Goal: Information Seeking & Learning: Learn about a topic

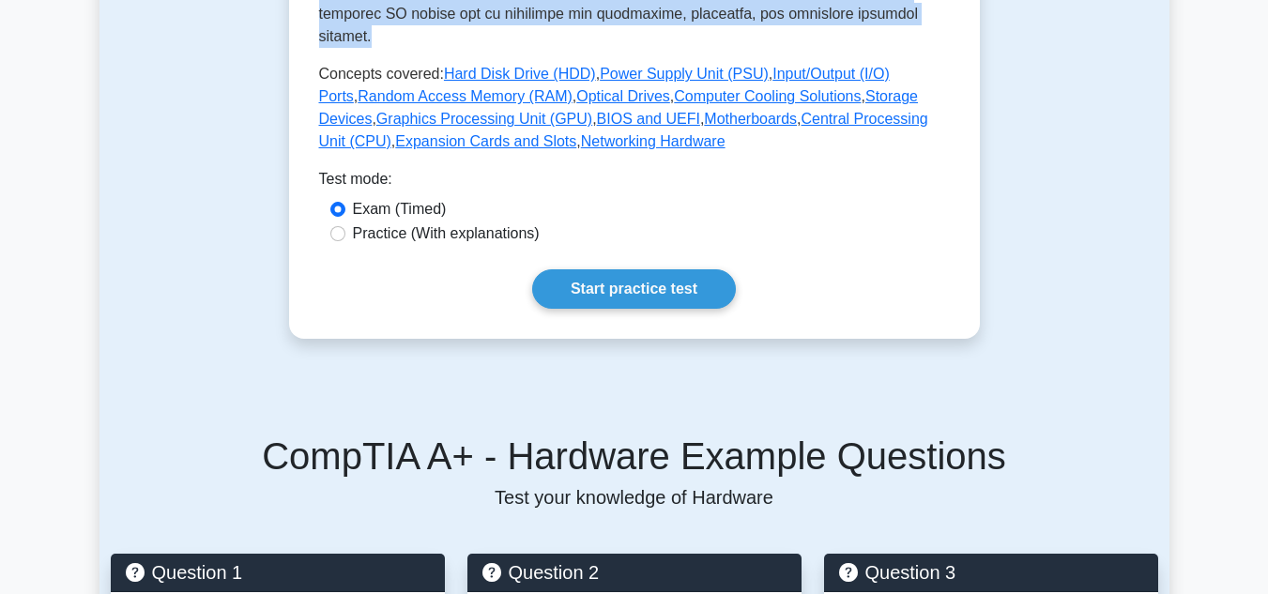
scroll to position [882, 0]
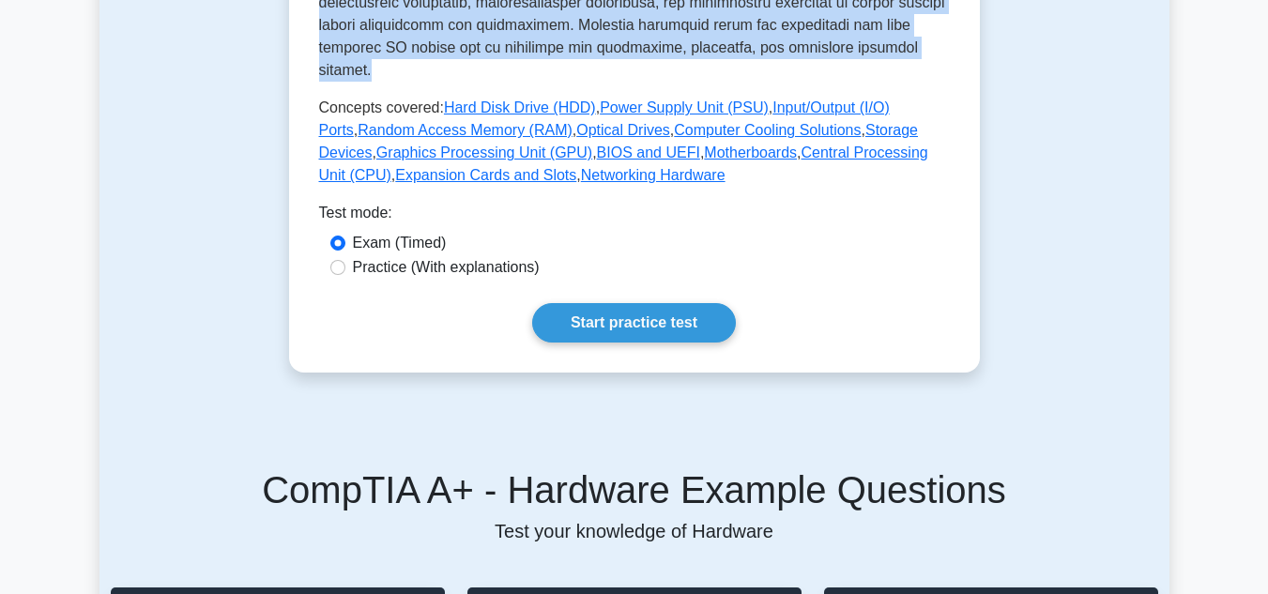
drag, startPoint x: 331, startPoint y: 230, endPoint x: 622, endPoint y: 40, distance: 347.3
copy div "Hardware Physical components of a computer Hardware refers to the physical comp…"
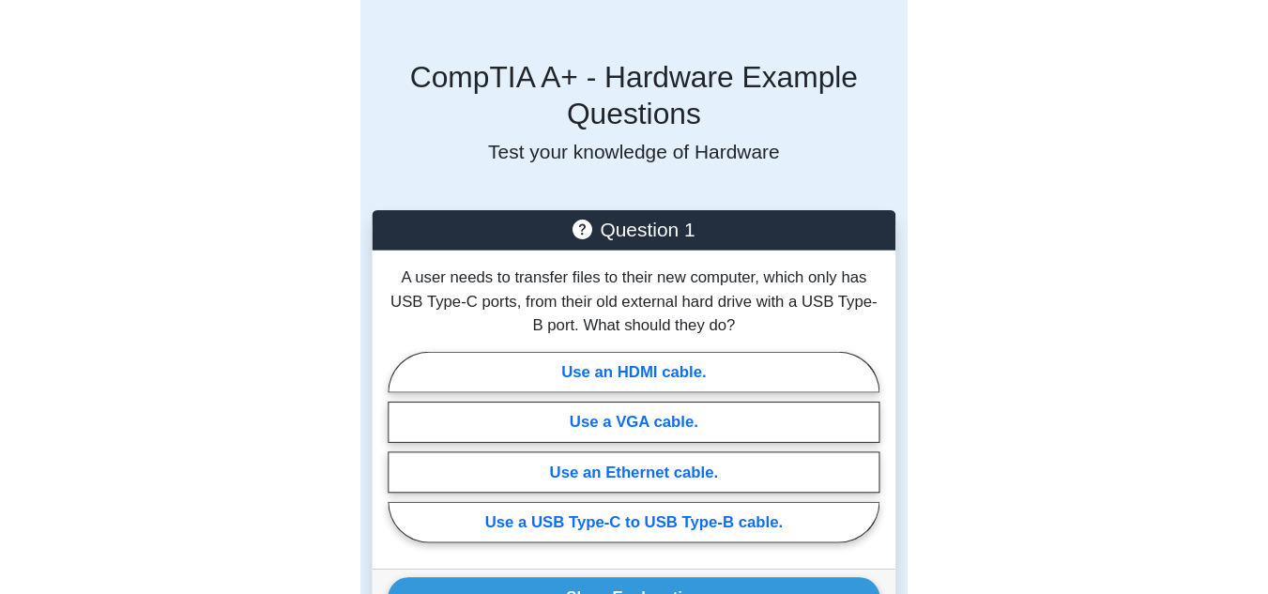
scroll to position [845, 0]
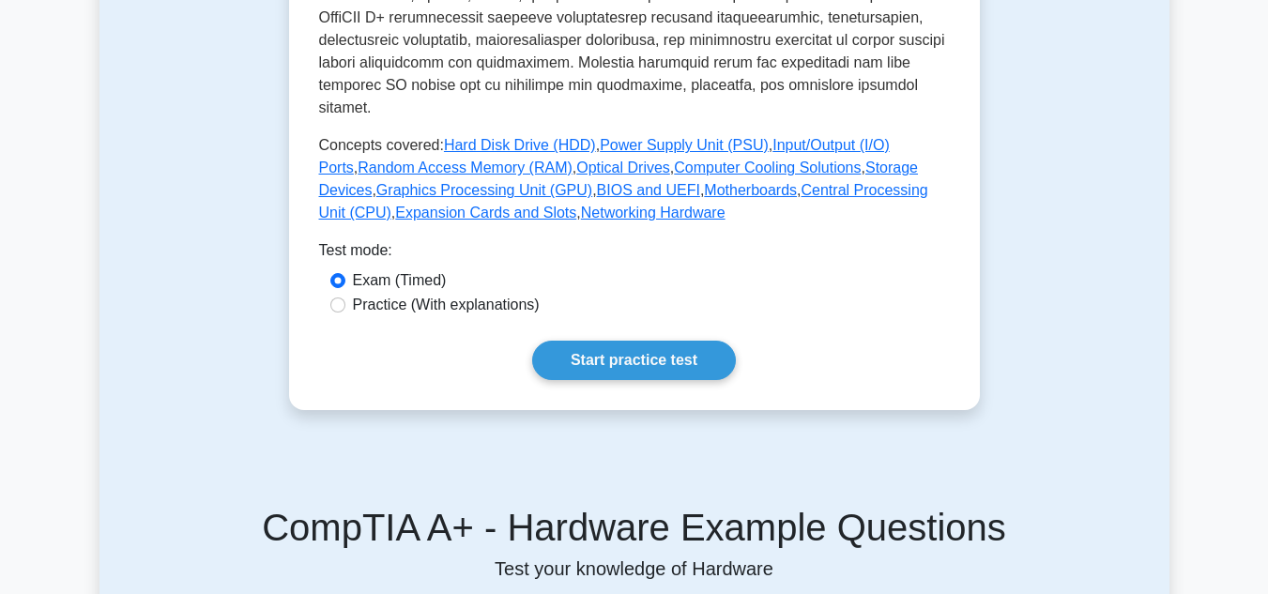
drag, startPoint x: 945, startPoint y: 138, endPoint x: 887, endPoint y: 84, distance: 79.1
drag, startPoint x: 887, startPoint y: 84, endPoint x: 876, endPoint y: 84, distance: 11.3
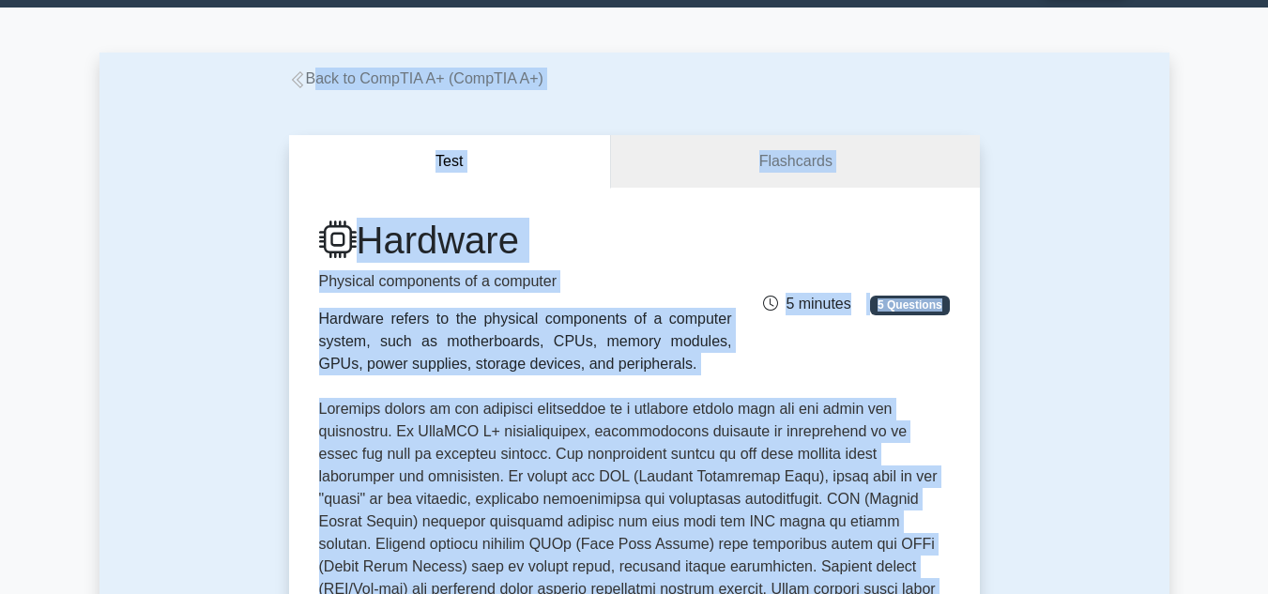
scroll to position [43, 0]
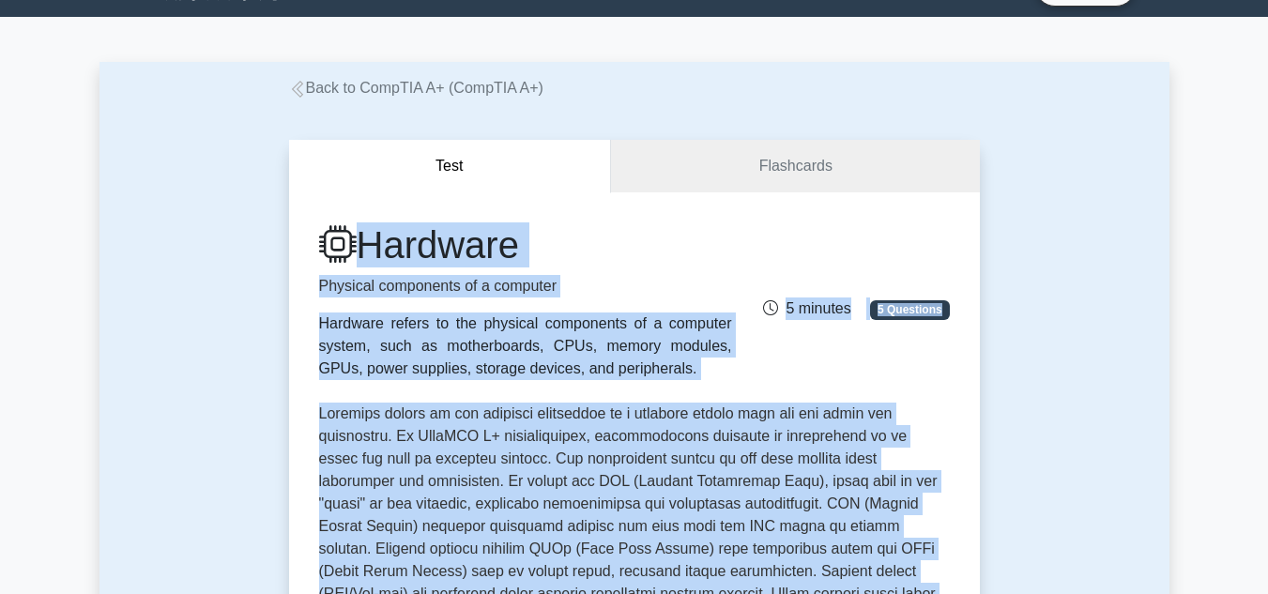
drag, startPoint x: 384, startPoint y: 93, endPoint x: 321, endPoint y: 202, distance: 125.7
copy div "Hardware Physical components of a computer Hardware refers to the physical comp…"
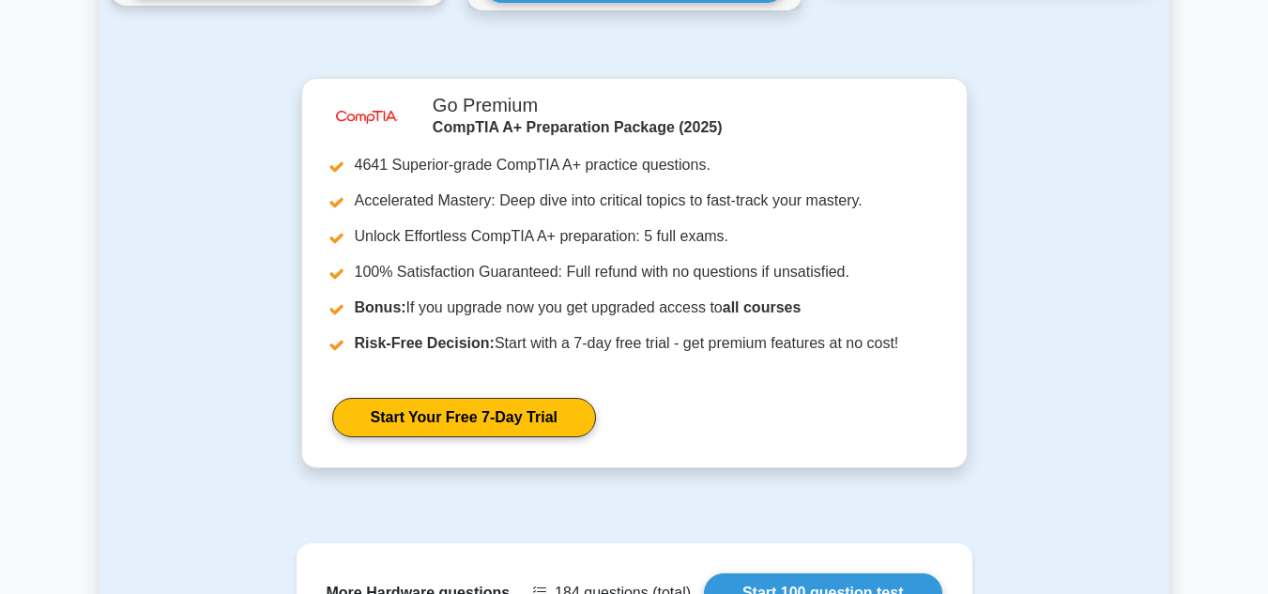
scroll to position [1904, 0]
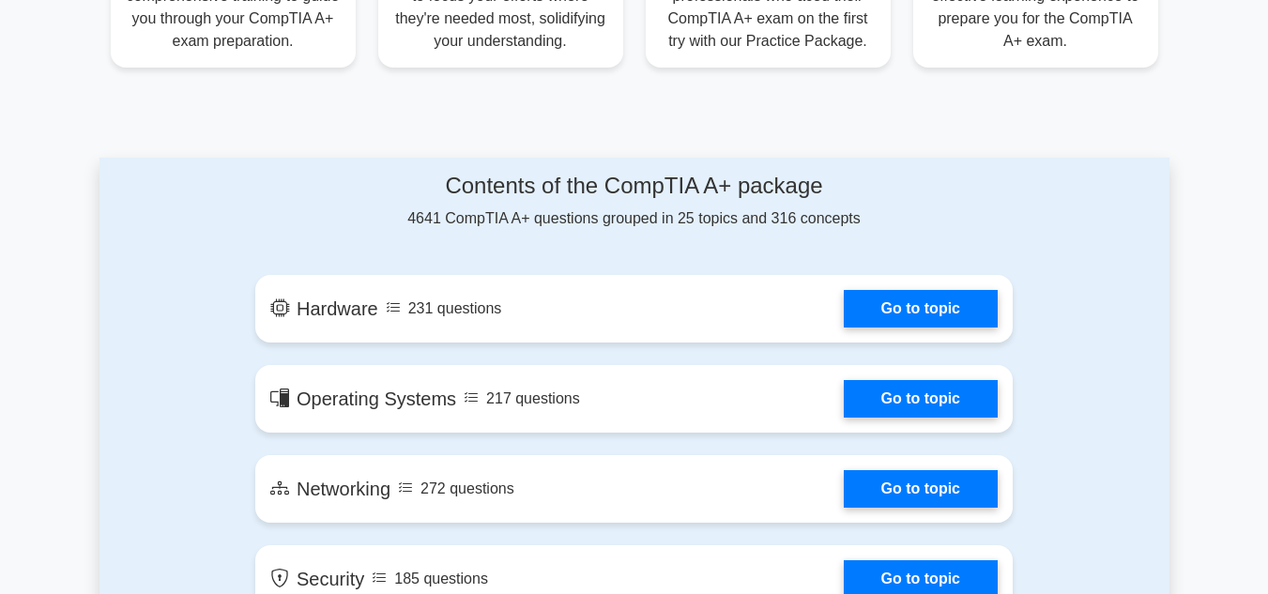
scroll to position [861, 0]
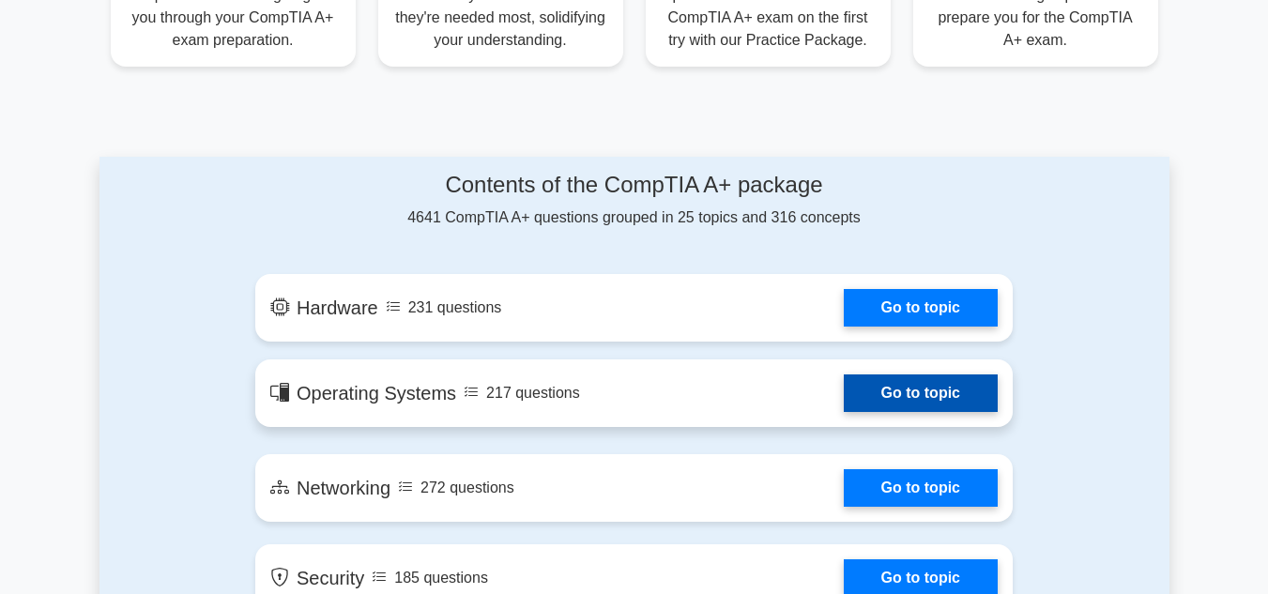
click at [844, 375] on link "Go to topic" at bounding box center [921, 394] width 154 height 38
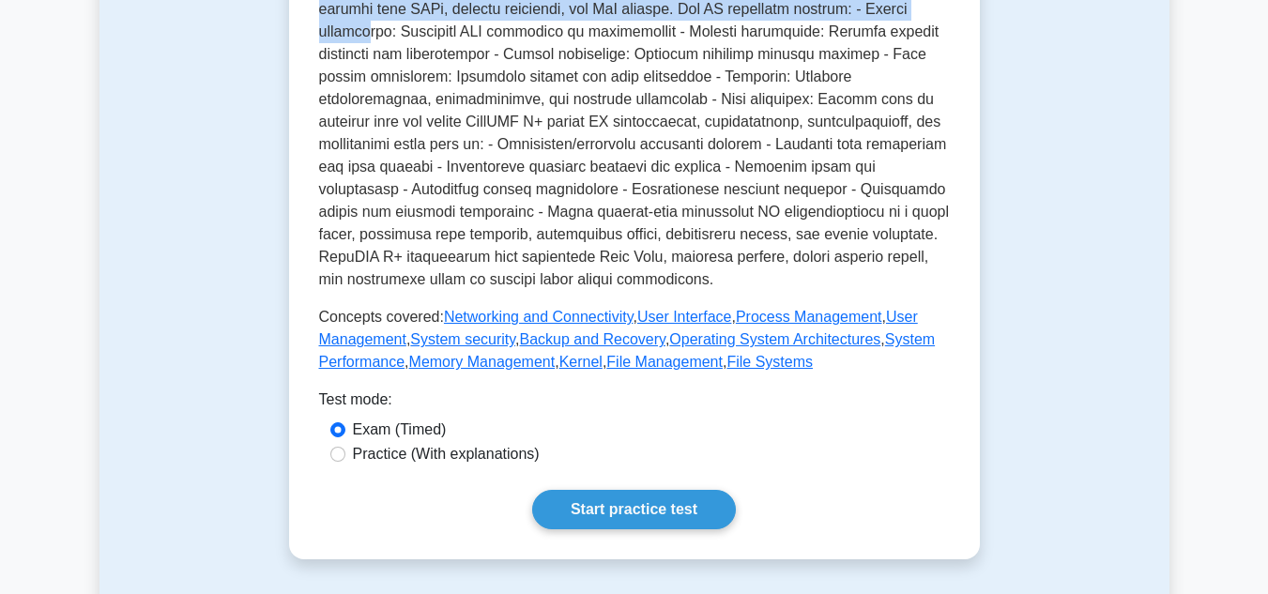
scroll to position [594, 0]
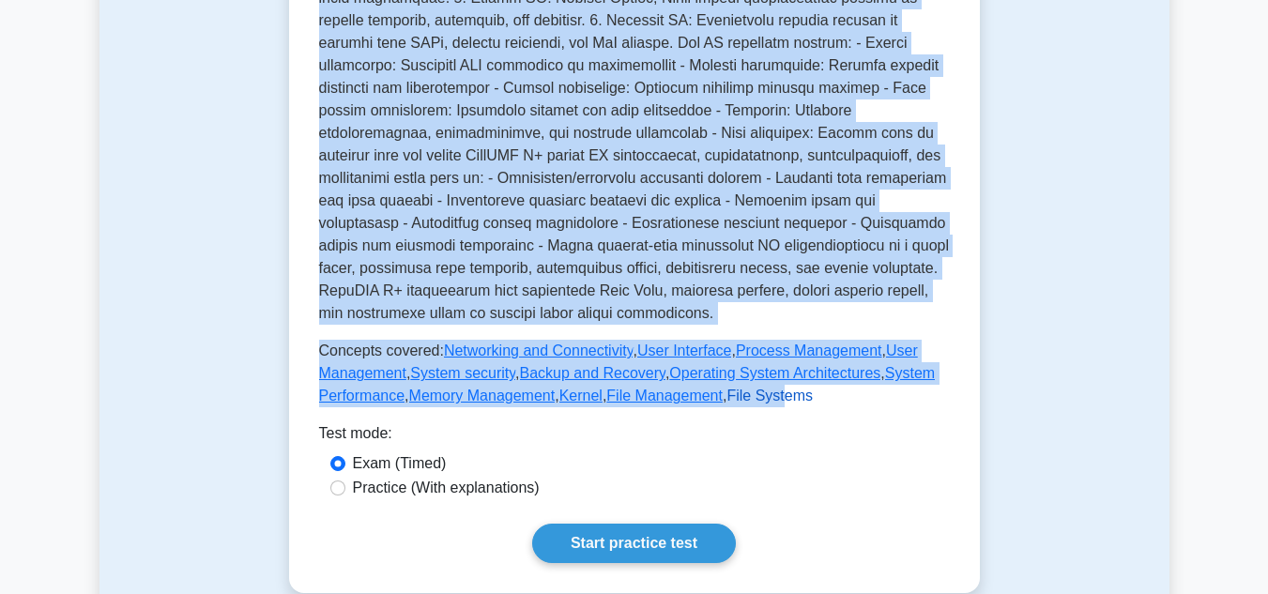
drag, startPoint x: 324, startPoint y: 112, endPoint x: 763, endPoint y: 370, distance: 509.5
click at [763, 370] on div "Operating Systems Software managing computer resources Operating systems are so…" at bounding box center [634, 39] width 631 height 736
copy div "Operating Systems Software managing computer resources Operating systems are so…"
